Goal: Check status: Check status

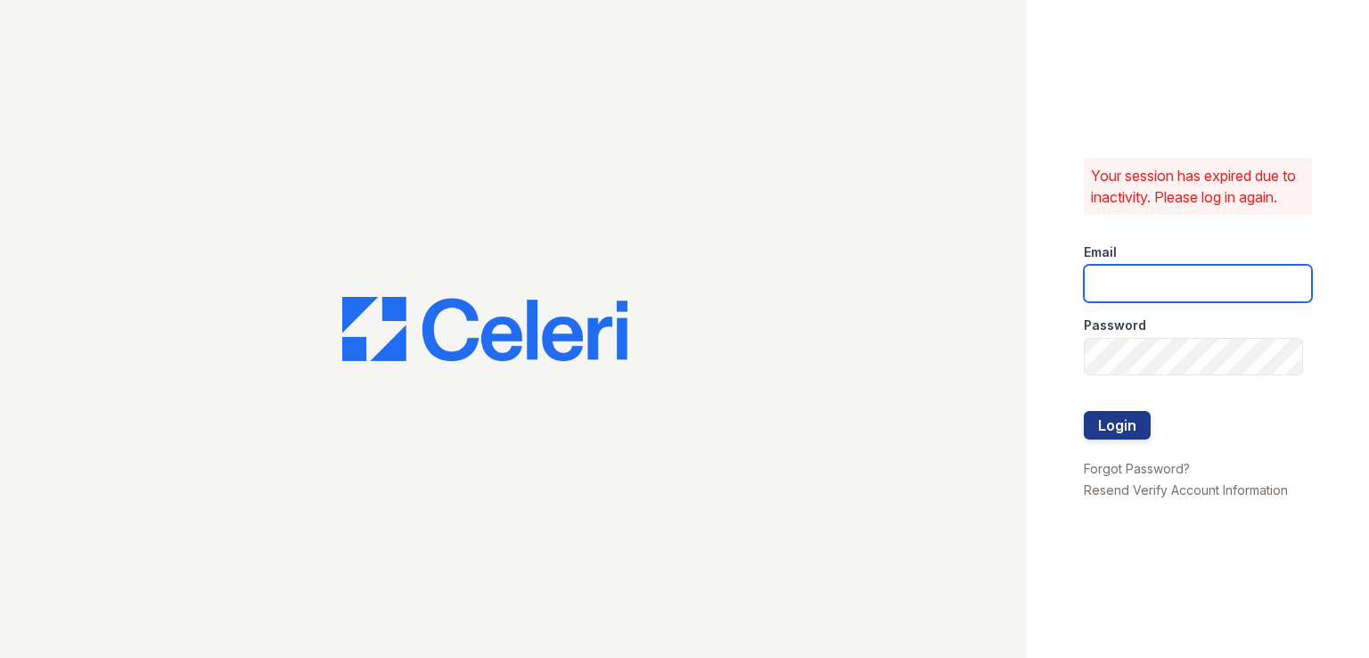
type input "[DOMAIN_NAME][EMAIL_ADDRESS][DOMAIN_NAME]"
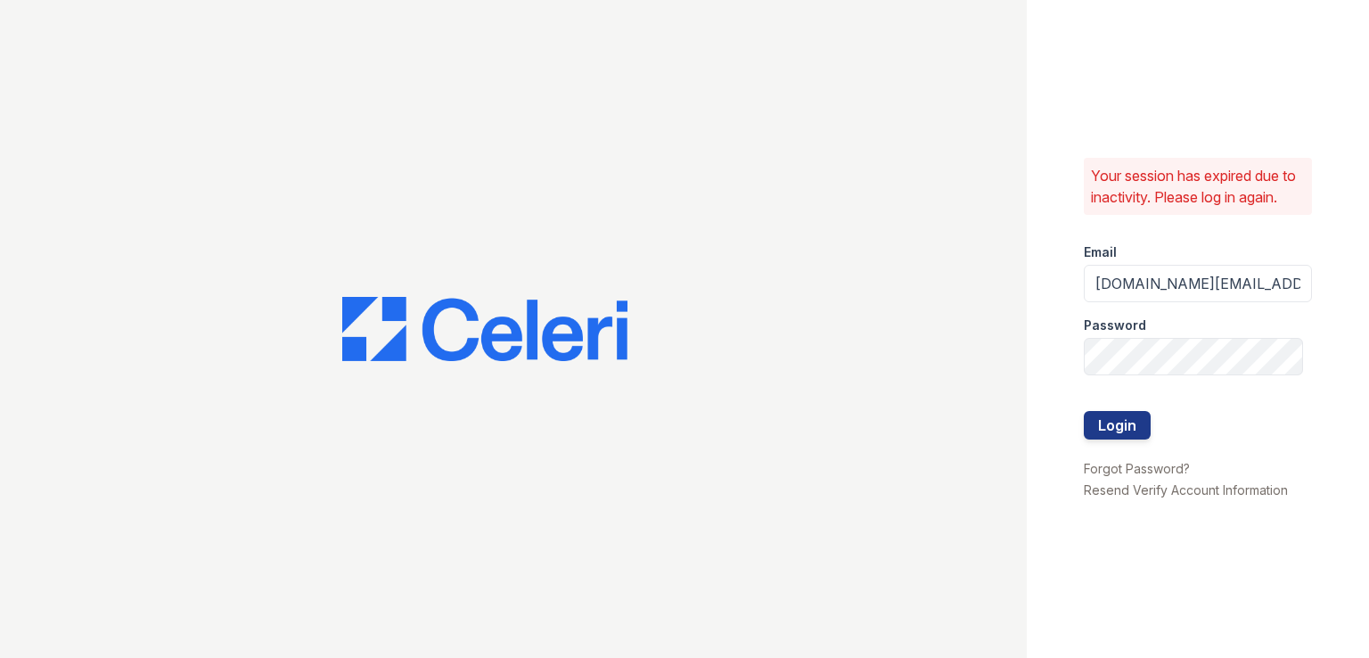
click at [589, 296] on div at bounding box center [513, 329] width 1027 height 658
click at [1127, 418] on button "Login" at bounding box center [1117, 425] width 67 height 29
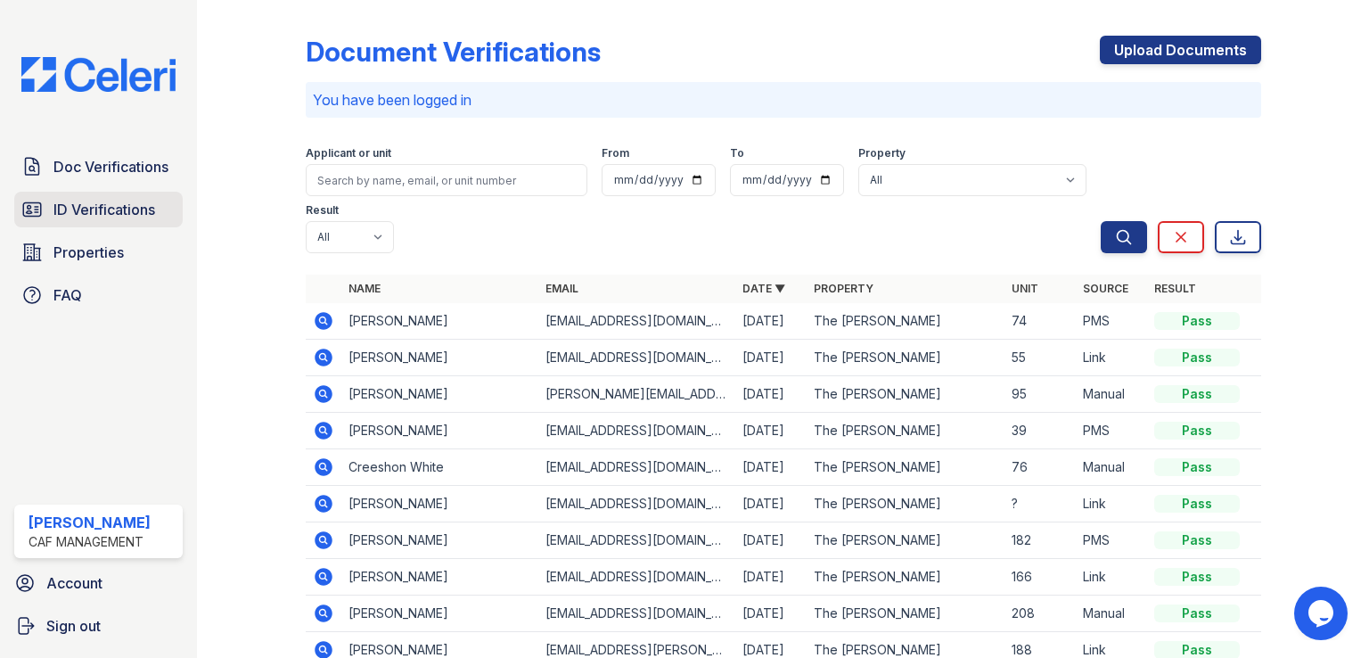
click at [108, 192] on link "ID Verifications" at bounding box center [98, 210] width 168 height 36
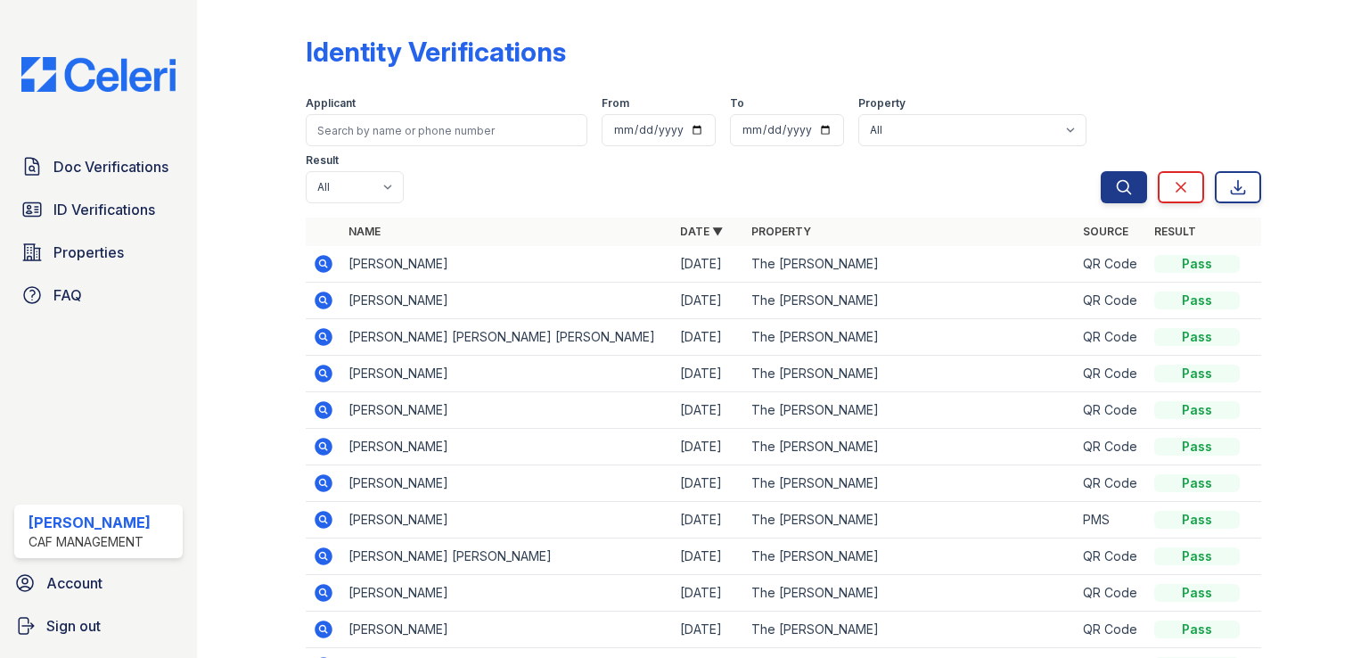
scroll to position [89, 0]
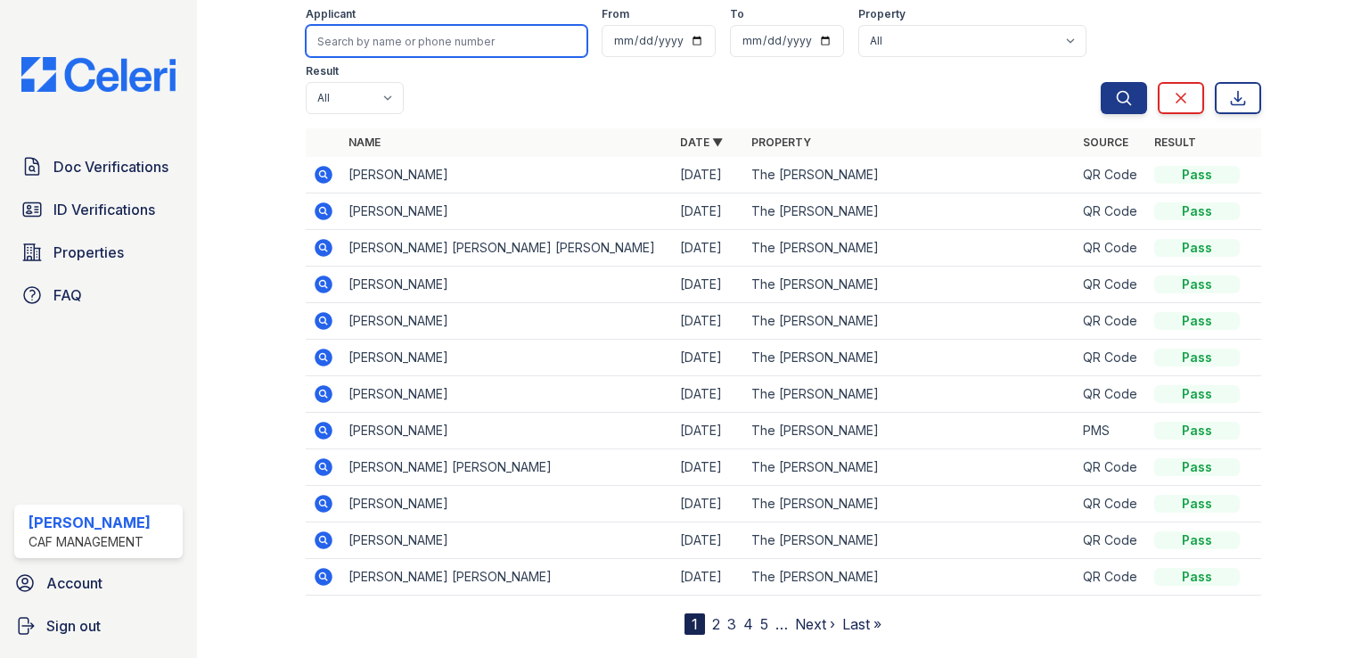
click at [482, 71] on div "Applicant From To Property All The Kimberly Result All Pass Fail Caution Resubm…" at bounding box center [703, 57] width 795 height 114
type input "jessica"
click at [1101, 82] on button "Search" at bounding box center [1124, 98] width 46 height 32
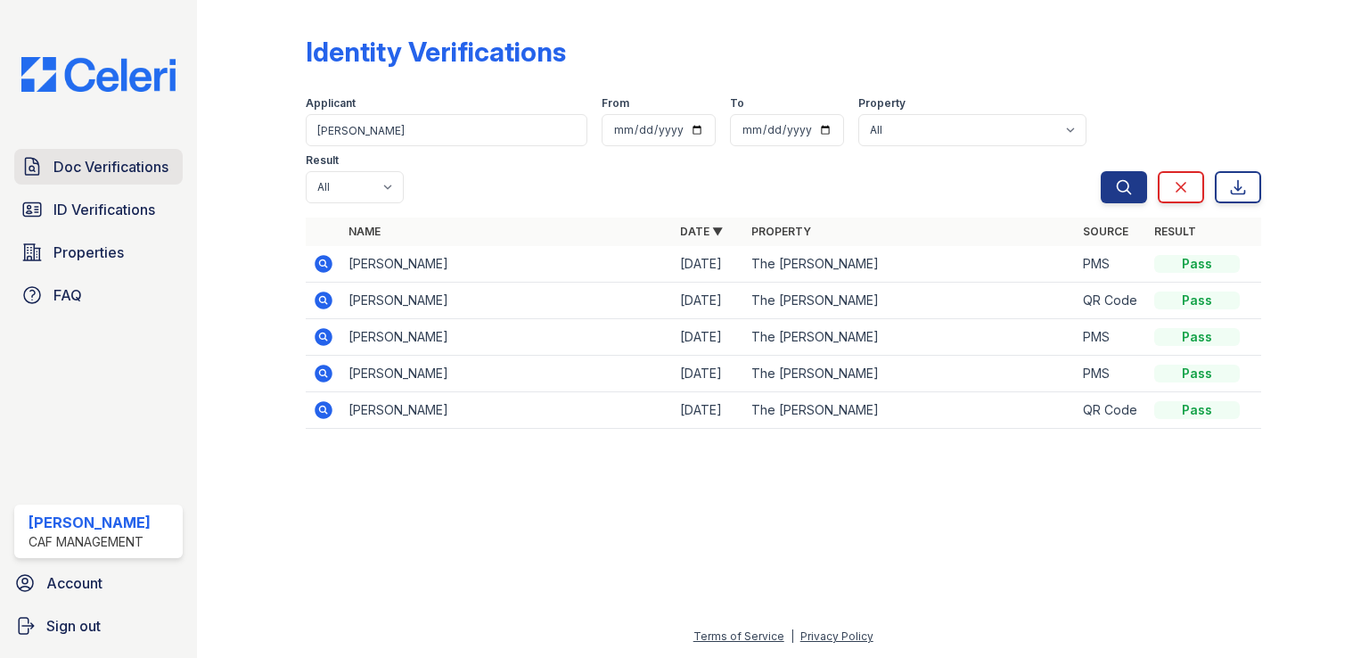
click at [130, 167] on span "Doc Verifications" at bounding box center [110, 166] width 115 height 21
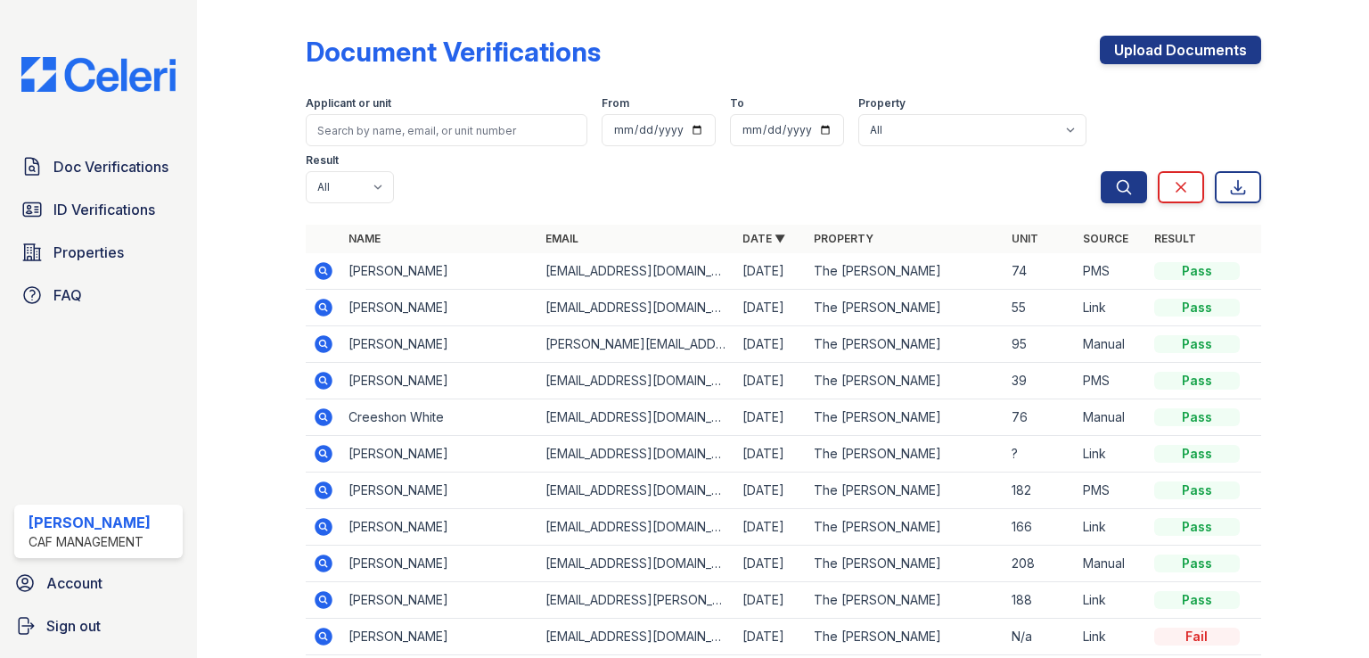
click at [316, 268] on icon at bounding box center [324, 271] width 18 height 18
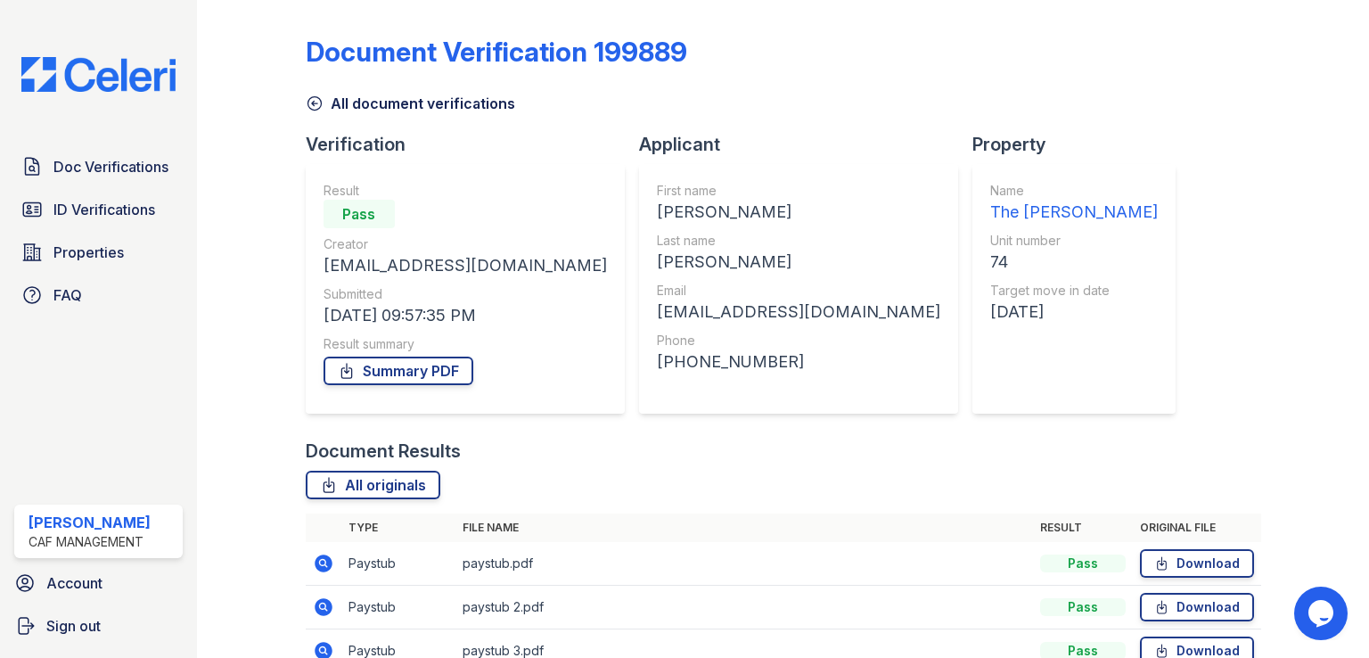
scroll to position [89, 0]
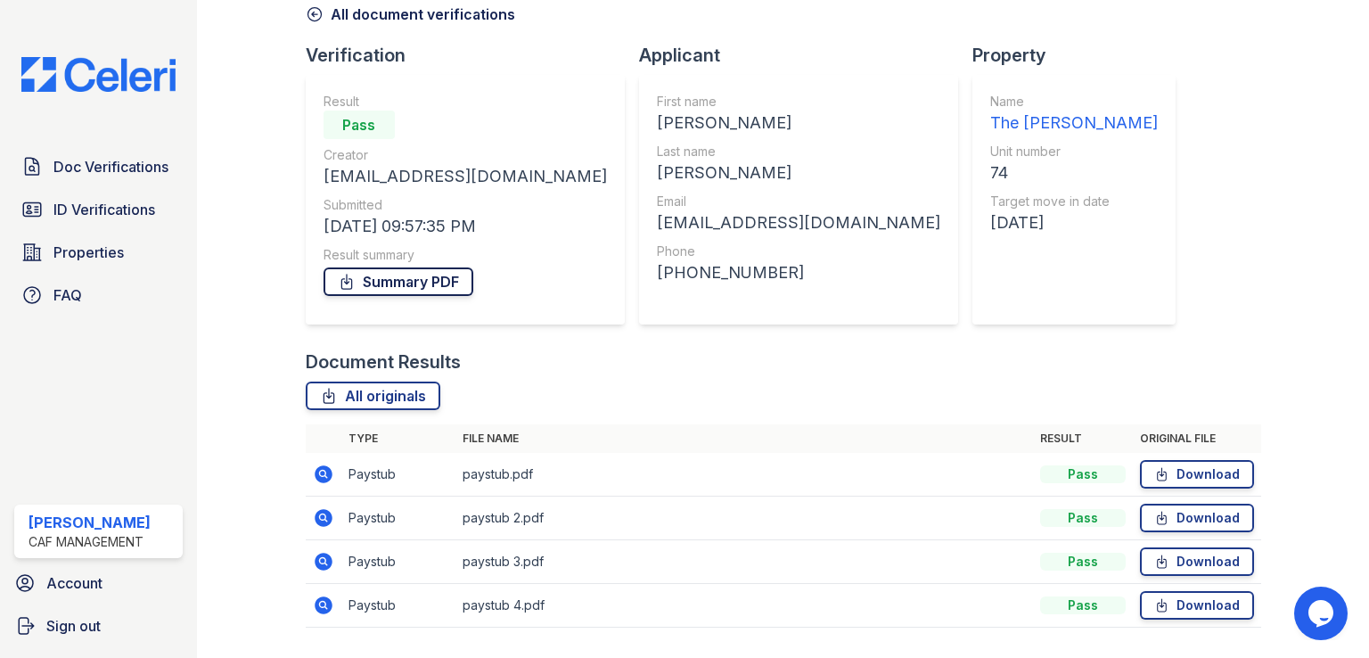
click at [428, 283] on link "Summary PDF" at bounding box center [398, 281] width 150 height 29
click at [18, 203] on link "ID Verifications" at bounding box center [98, 210] width 168 height 36
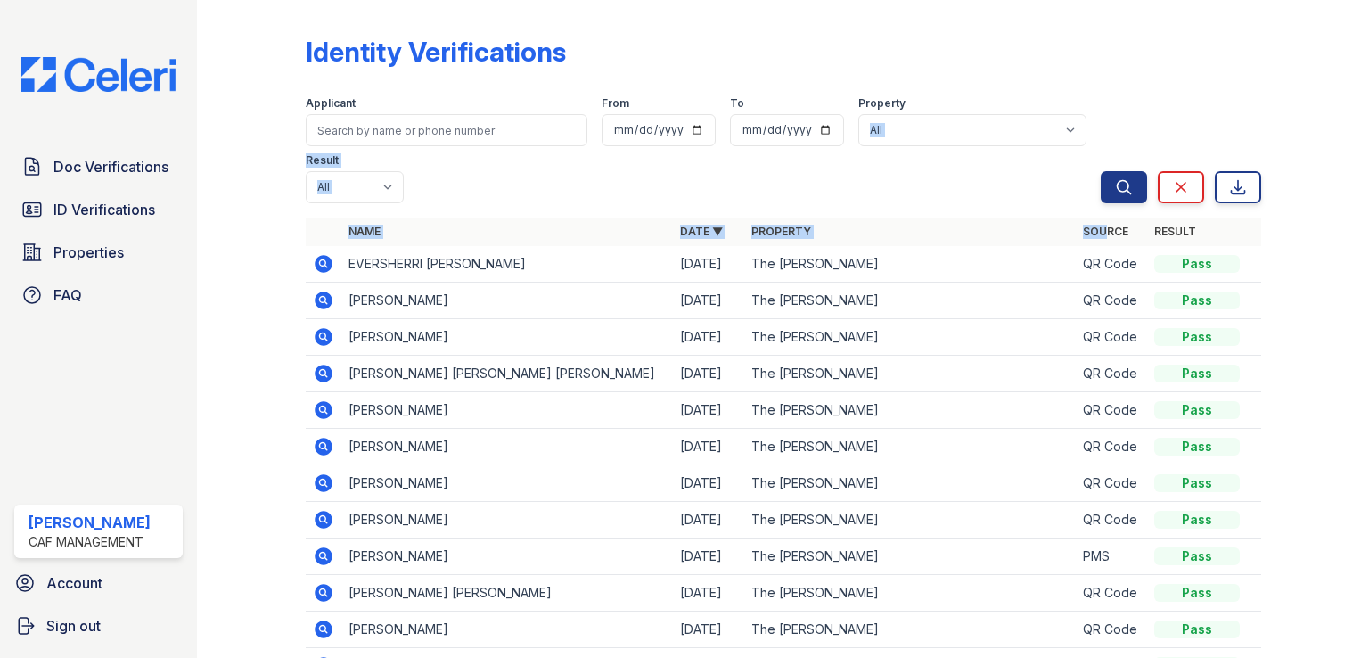
drag, startPoint x: 1016, startPoint y: 217, endPoint x: 742, endPoint y: 82, distance: 305.3
click at [820, 126] on div "Identity Verifications Filter Applicant From To Property All The Kimberly Resul…" at bounding box center [783, 365] width 955 height 717
click at [100, 208] on span "ID Verifications" at bounding box center [104, 209] width 102 height 21
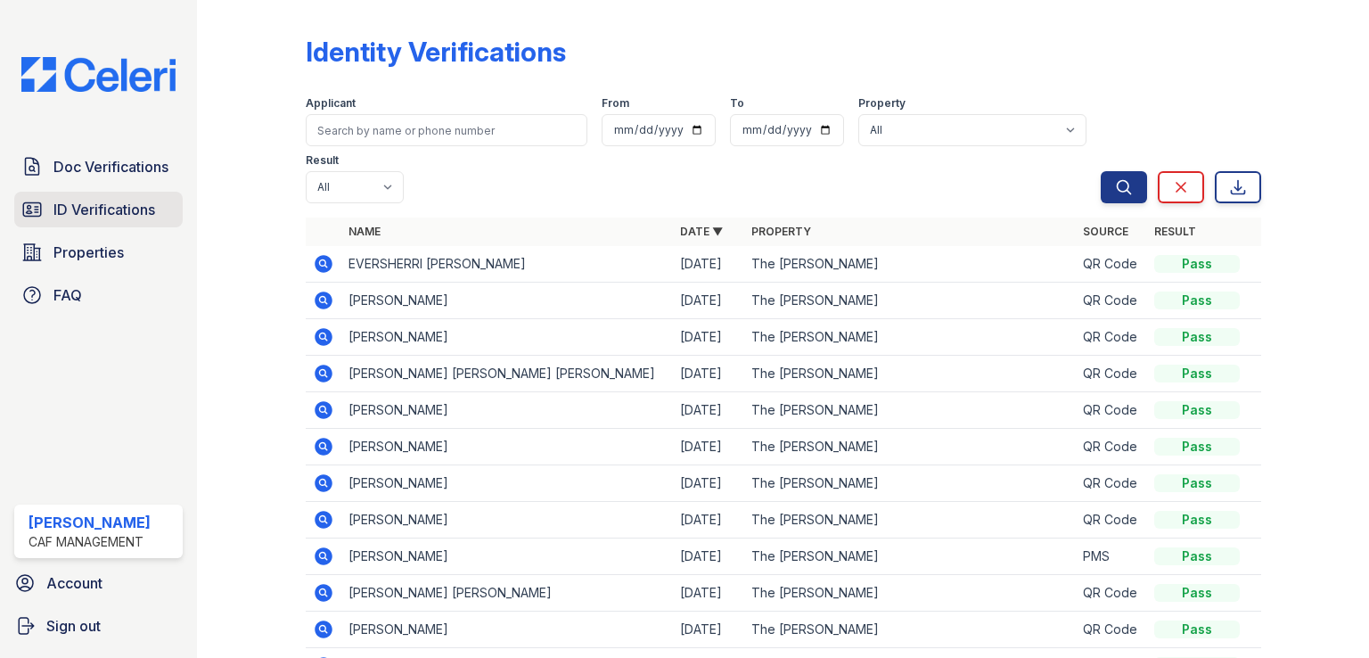
click at [133, 209] on span "ID Verifications" at bounding box center [104, 209] width 102 height 21
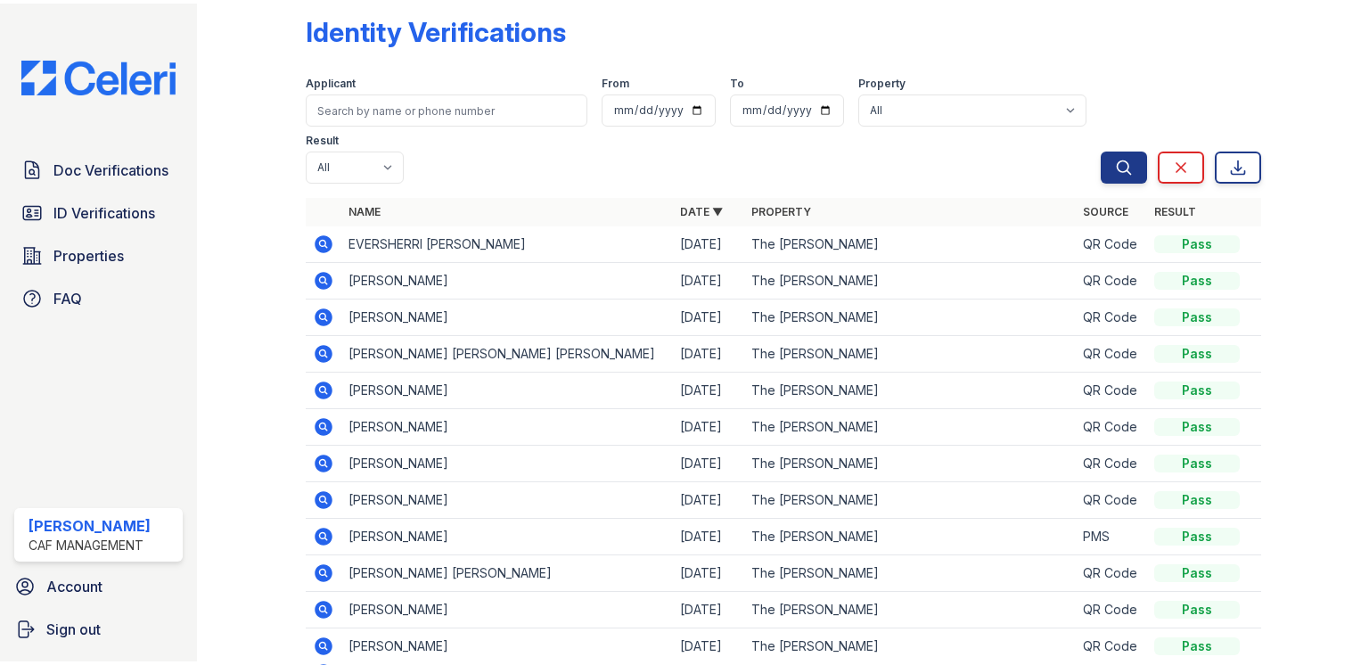
scroll to position [26, 0]
